Goal: Entertainment & Leisure: Consume media (video, audio)

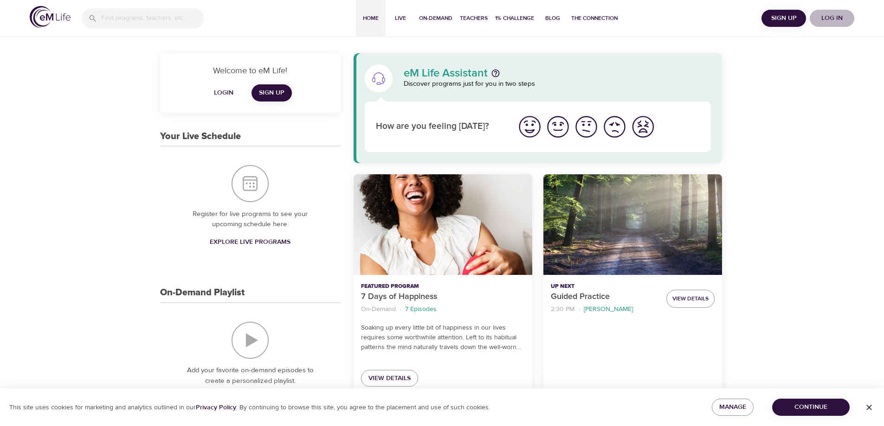
click at [827, 17] on span "Log in" at bounding box center [831, 19] width 37 height 12
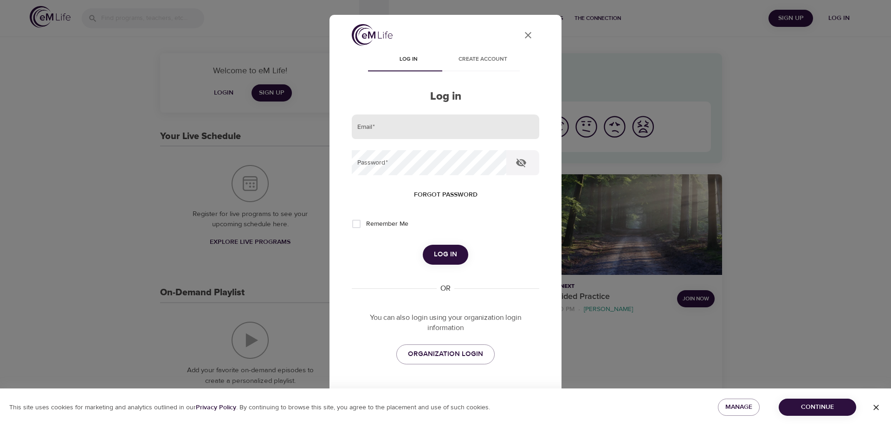
click at [442, 131] on input "email" at bounding box center [445, 127] width 187 height 25
type input "[PERSON_NAME][EMAIL_ADDRESS][DOMAIN_NAME]"
click at [423, 245] on button "Log in" at bounding box center [445, 254] width 45 height 19
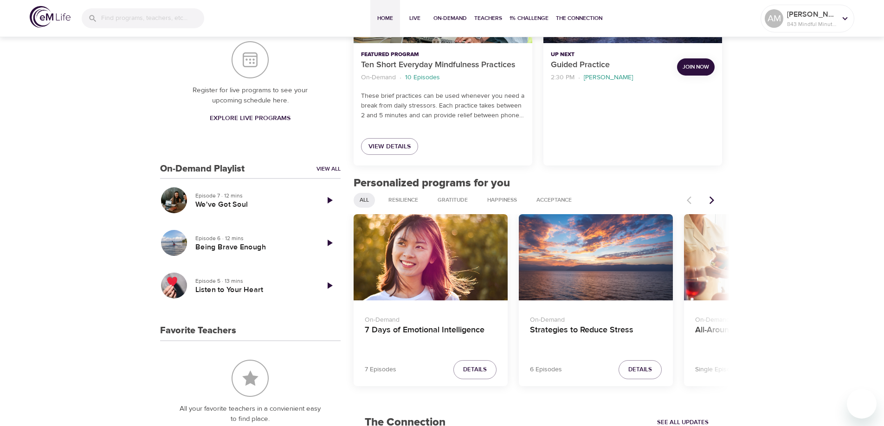
scroll to position [278, 0]
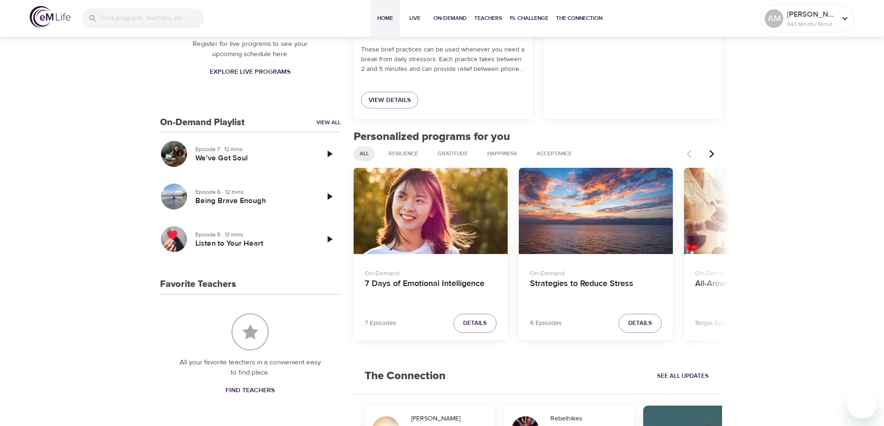
click at [713, 150] on icon "Next items" at bounding box center [711, 153] width 9 height 9
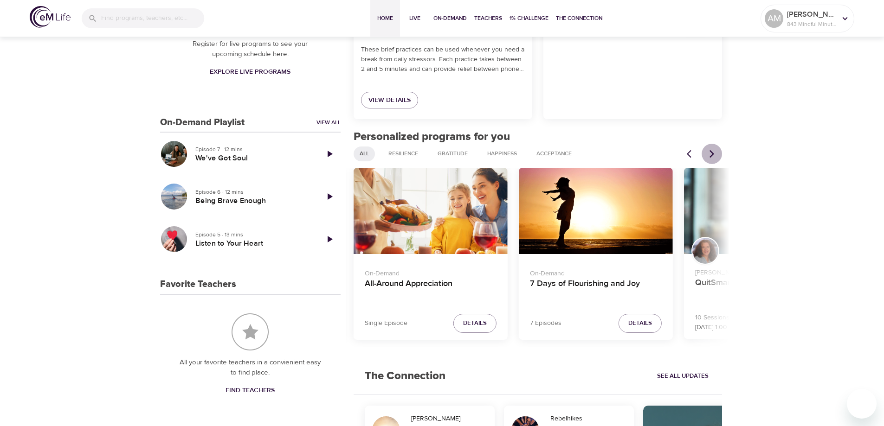
click at [713, 150] on icon "Next items" at bounding box center [711, 153] width 9 height 9
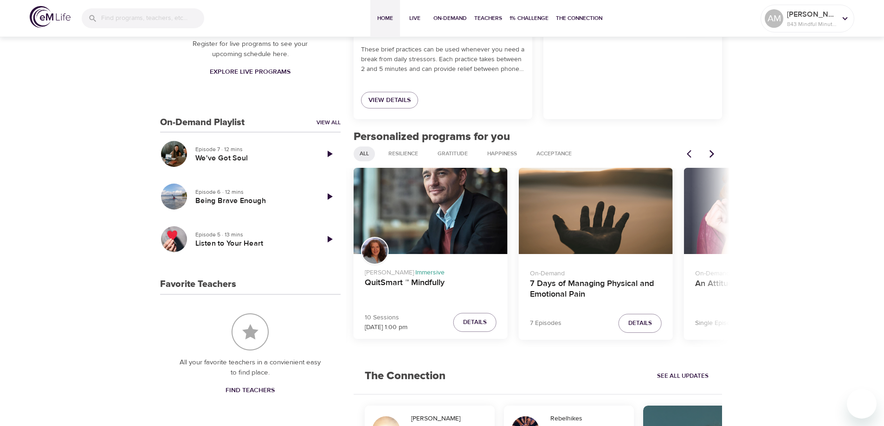
click at [713, 150] on icon "Next items" at bounding box center [711, 153] width 9 height 9
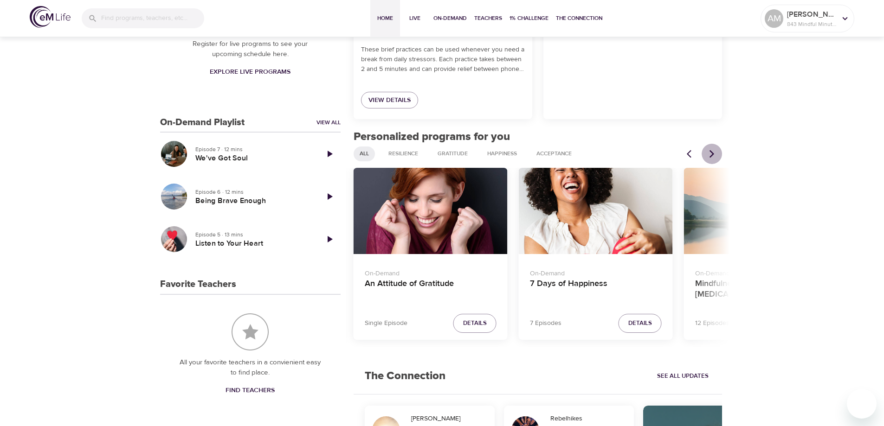
click at [713, 150] on icon "Next items" at bounding box center [711, 153] width 9 height 9
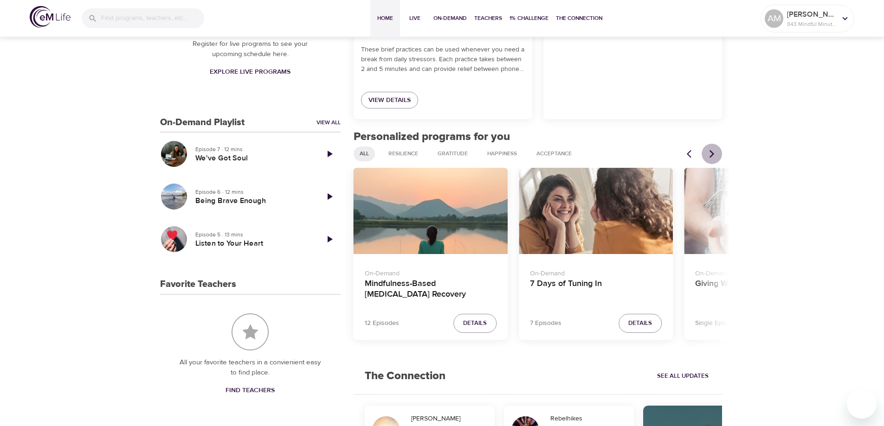
click at [713, 150] on icon "Next items" at bounding box center [711, 153] width 9 height 9
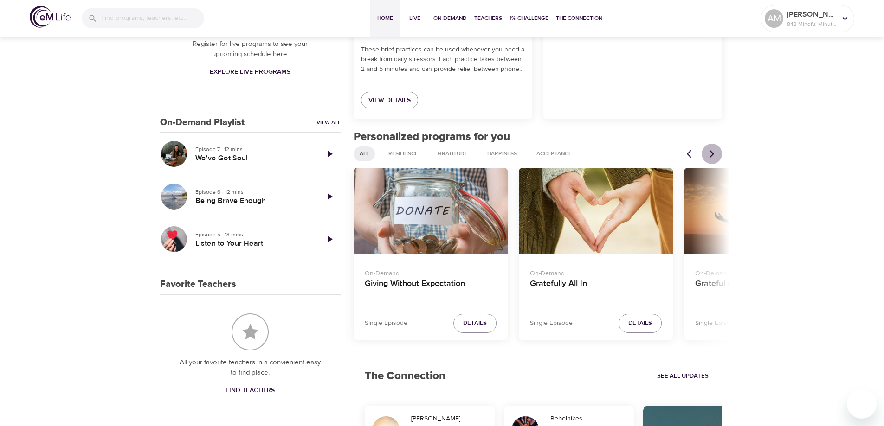
click at [713, 150] on icon "Next items" at bounding box center [711, 153] width 9 height 9
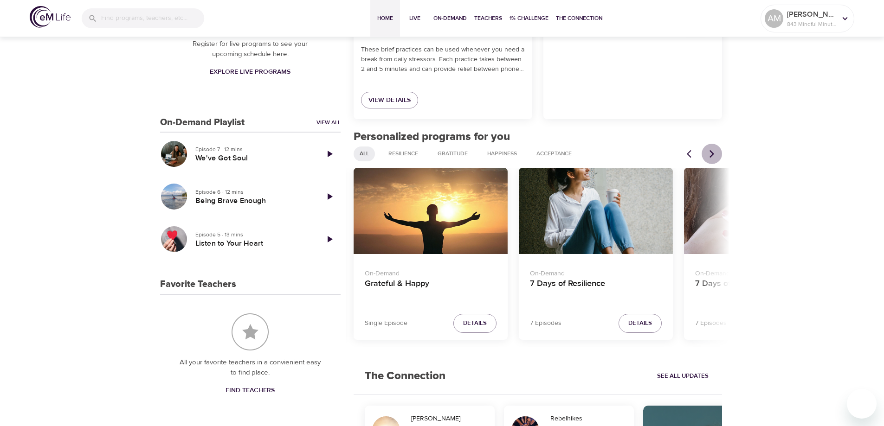
click at [713, 150] on icon "Next items" at bounding box center [711, 153] width 9 height 9
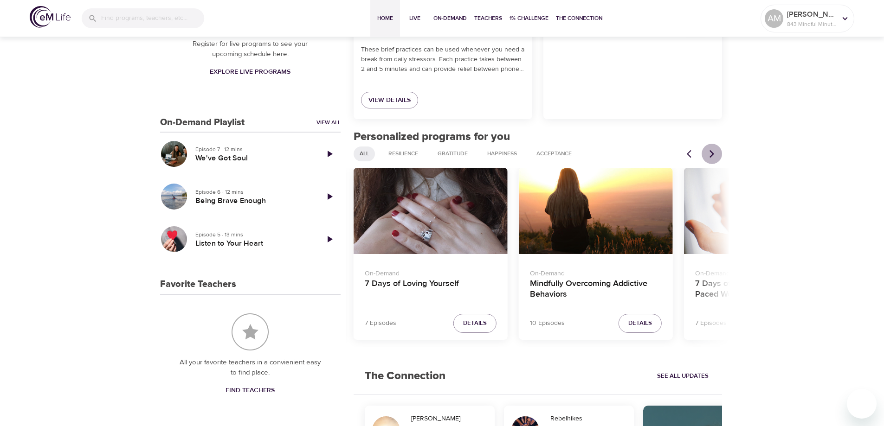
click at [713, 150] on icon "Next items" at bounding box center [711, 153] width 9 height 9
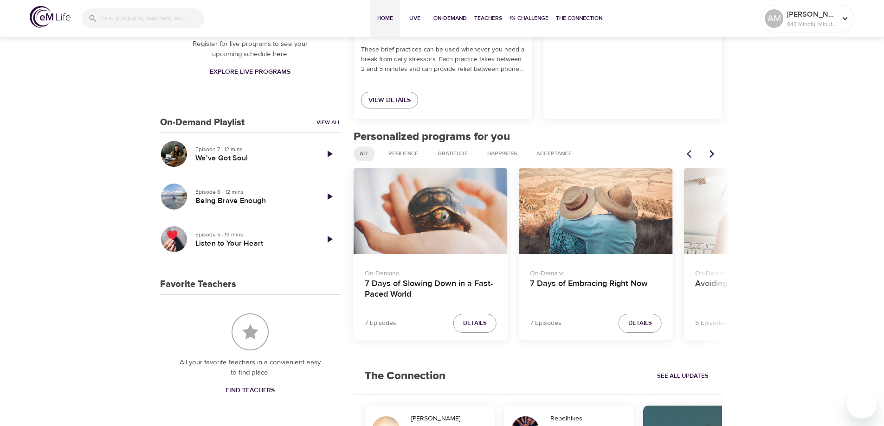
click at [463, 243] on div "7 Days of Slowing Down in a Fast-Paced World" at bounding box center [431, 211] width 154 height 87
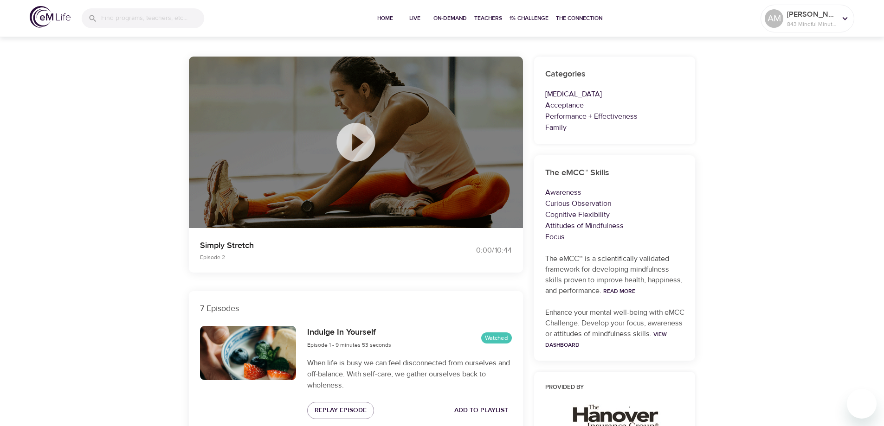
scroll to position [278, 0]
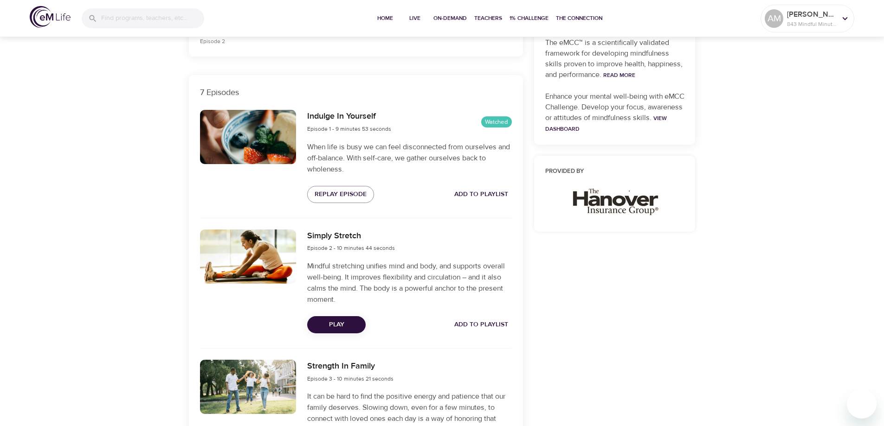
click at [334, 323] on span "Play" at bounding box center [337, 325] width 44 height 12
